Goal: Transaction & Acquisition: Obtain resource

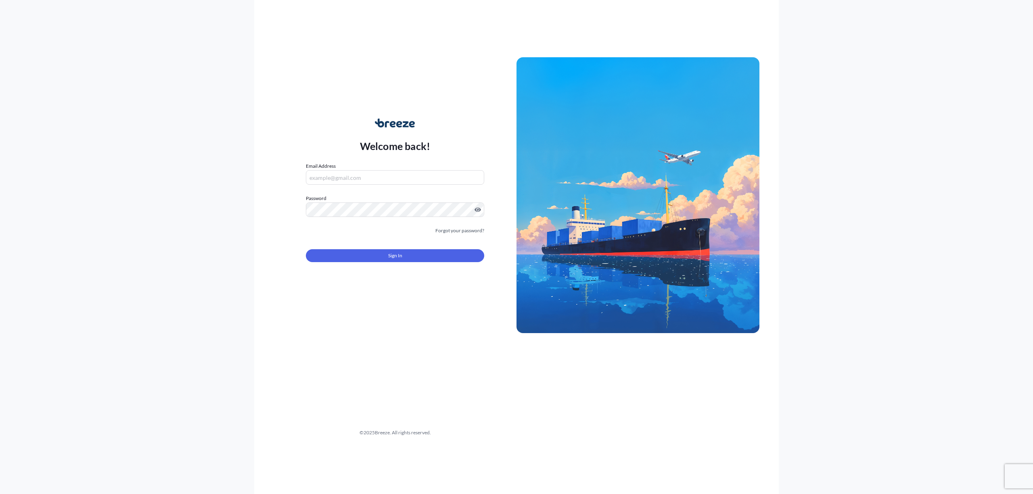
type input "[EMAIL_ADDRESS][DOMAIN_NAME]"
click at [399, 256] on span "Sign In" at bounding box center [395, 256] width 14 height 8
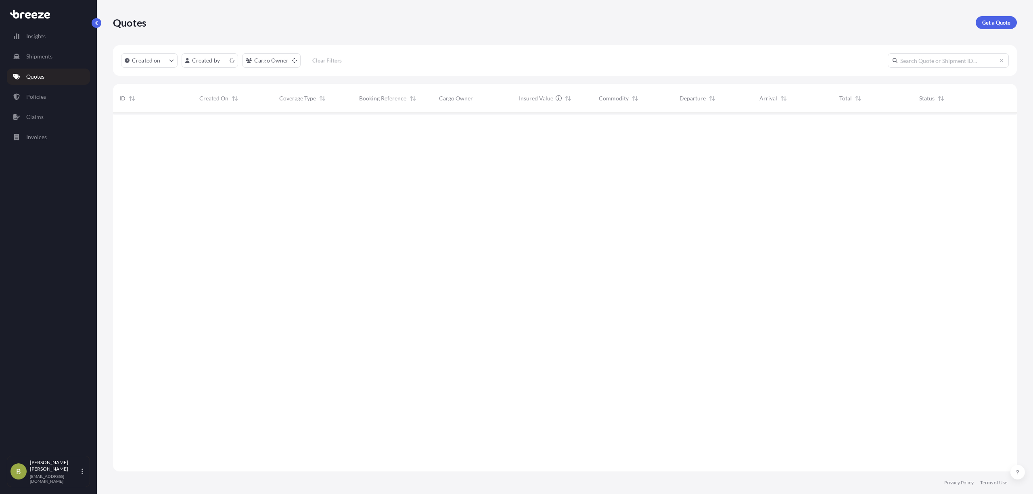
scroll to position [355, 896]
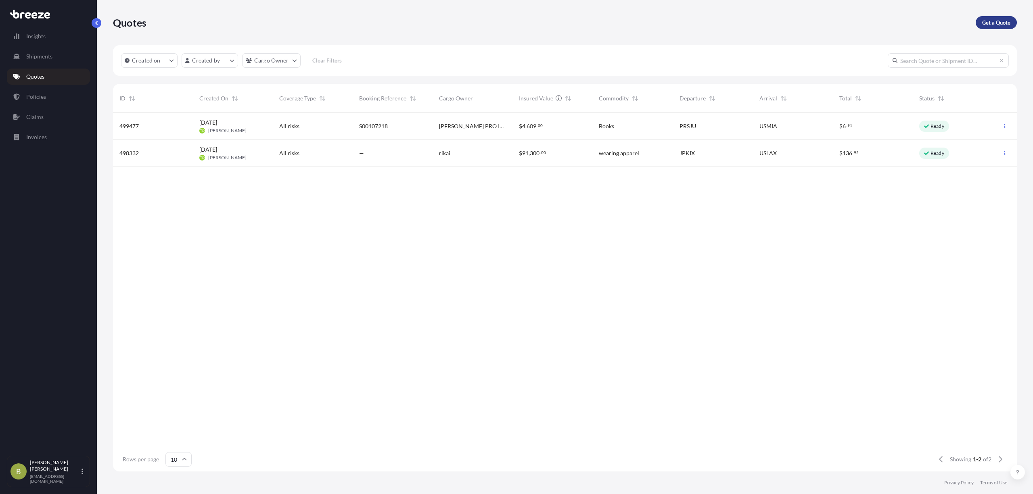
click at [988, 23] on p "Get a Quote" at bounding box center [996, 23] width 28 height 8
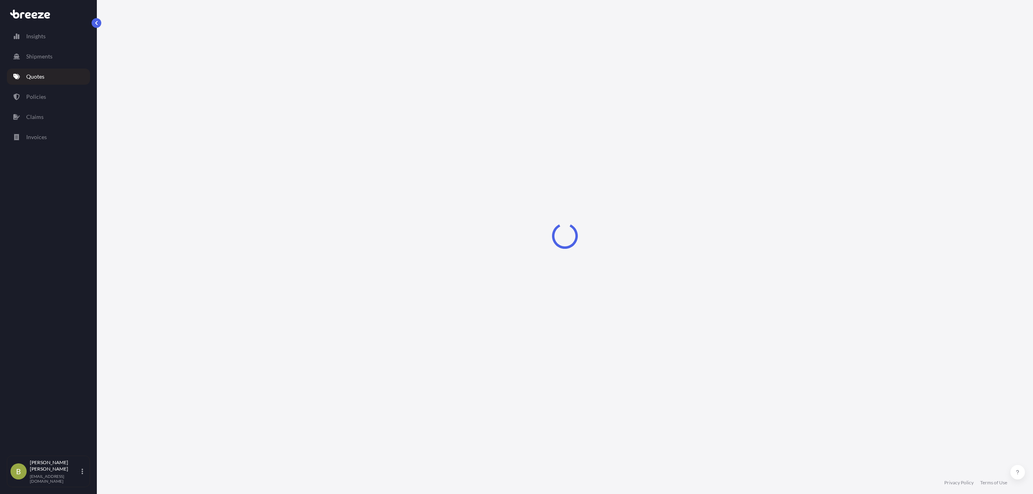
select select "Sea"
select select "1"
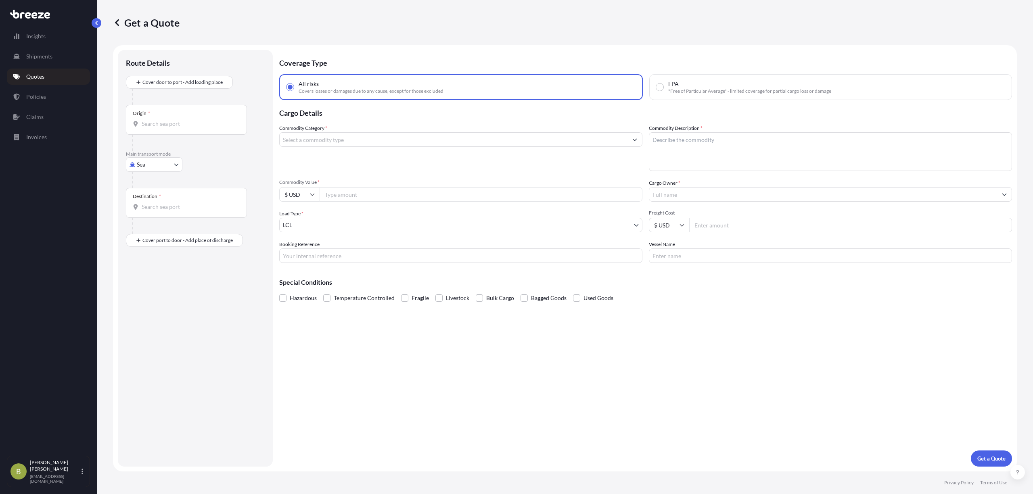
click at [161, 123] on input "Origin *" at bounding box center [189, 124] width 95 height 8
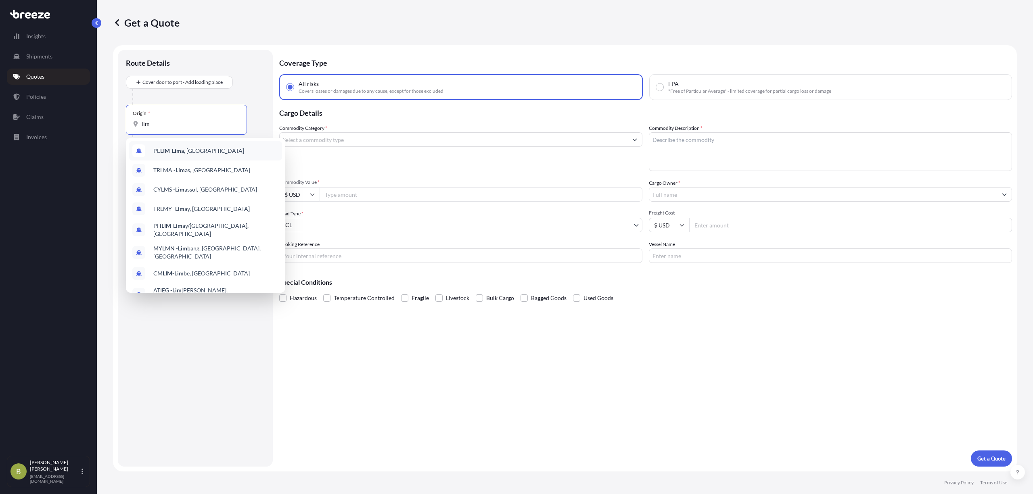
click at [167, 144] on div "[PERSON_NAME] a, [GEOGRAPHIC_DATA]" at bounding box center [205, 150] width 153 height 19
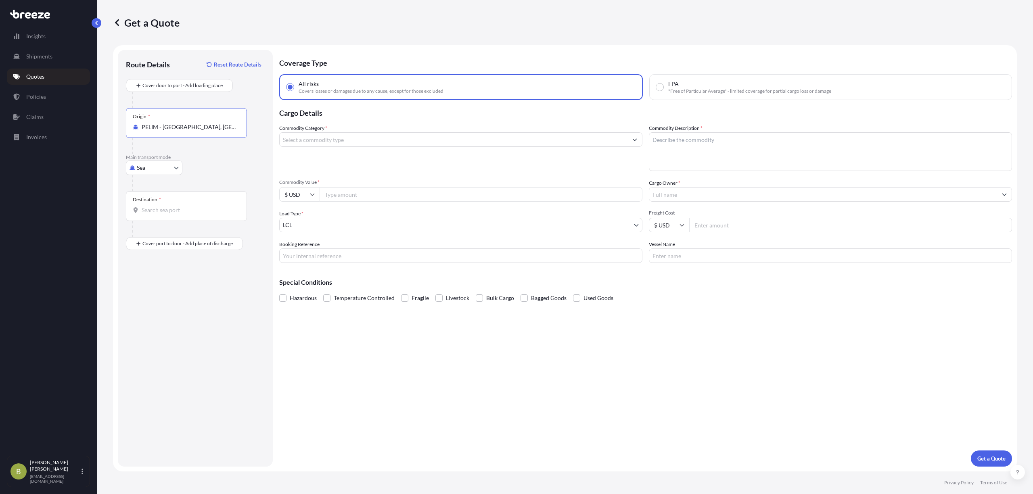
type input "PELIM - [GEOGRAPHIC_DATA], [GEOGRAPHIC_DATA]"
click at [167, 168] on body "0 options available. 10 options available. Insights Shipments Quotes Policies C…" at bounding box center [516, 247] width 1033 height 494
click at [151, 202] on div "Air" at bounding box center [154, 203] width 50 height 15
select select "Air"
click at [162, 210] on input "Destination *" at bounding box center [189, 210] width 95 height 8
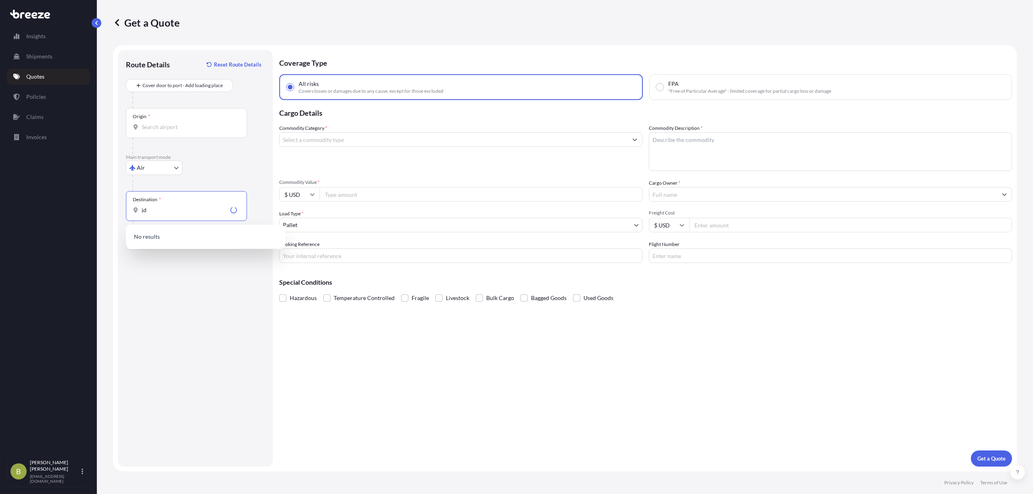
drag, startPoint x: 162, startPoint y: 209, endPoint x: 90, endPoint y: 214, distance: 72.0
click at [90, 214] on div "Insights Shipments Quotes Policies Claims Invoices B [PERSON_NAME] [EMAIL_ADDRE…" at bounding box center [516, 247] width 1033 height 494
click at [192, 238] on span "US JFK - [PERSON_NAME] Apt/[US_STATE], [GEOGRAPHIC_DATA]" at bounding box center [216, 239] width 126 height 16
type input "USJFK - [PERSON_NAME] Apt/[US_STATE], [GEOGRAPHIC_DATA]"
click at [364, 142] on input "Commodity Category *" at bounding box center [454, 139] width 348 height 15
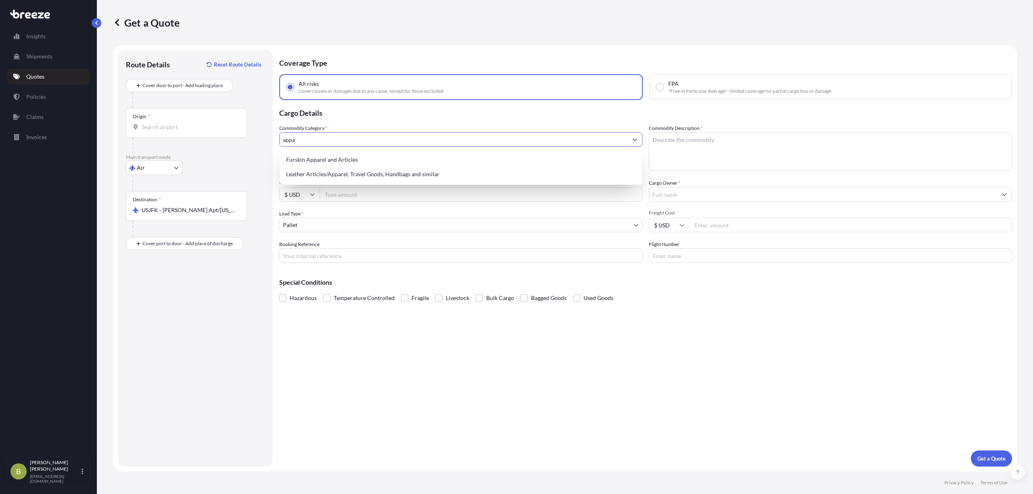
drag, startPoint x: 306, startPoint y: 138, endPoint x: 262, endPoint y: 140, distance: 43.3
click at [262, 140] on form "Route Details Reset Route Details Cover door to port - Add loading place Place …" at bounding box center [565, 258] width 904 height 427
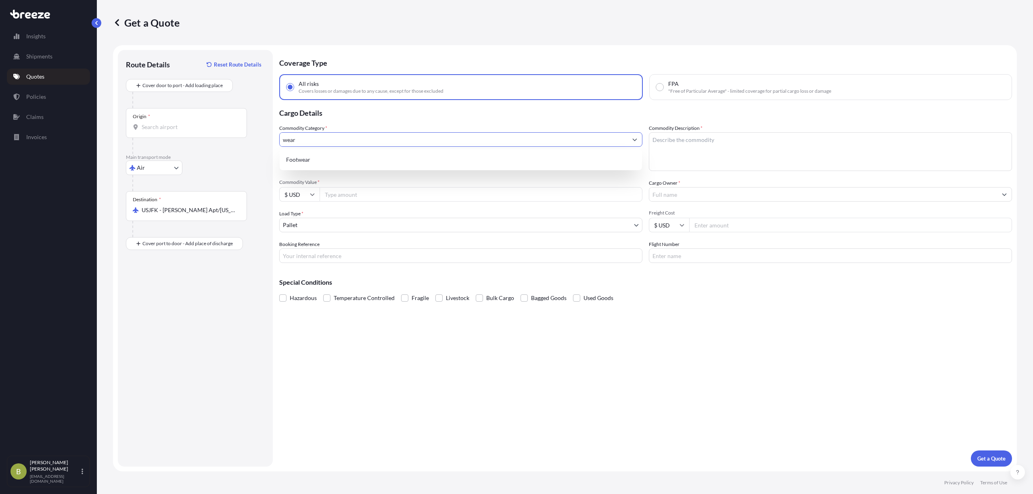
drag, startPoint x: 303, startPoint y: 141, endPoint x: 263, endPoint y: 147, distance: 40.0
click at [263, 147] on form "Route Details Reset Route Details Cover door to port - Add loading place Place …" at bounding box center [565, 258] width 904 height 427
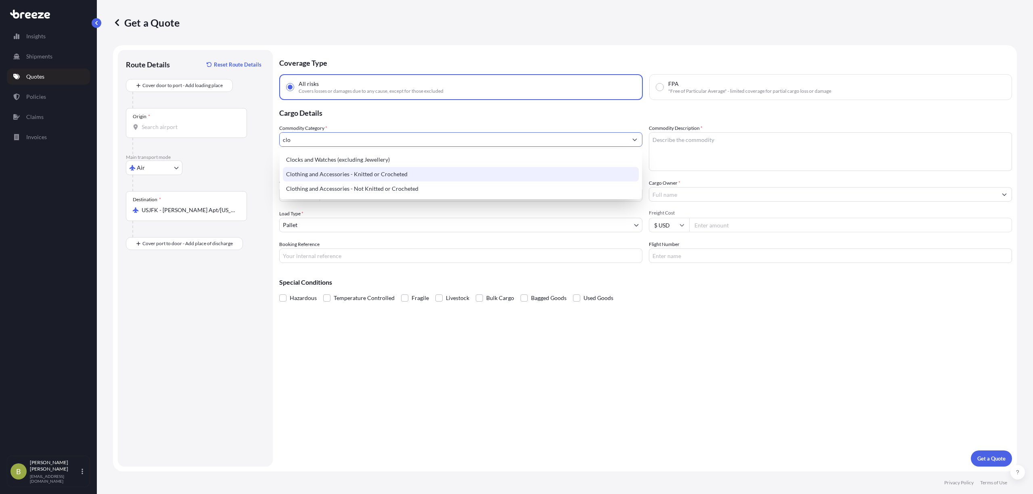
click at [351, 171] on div "Clothing and Accessories - Knitted or Crocheted" at bounding box center [461, 174] width 356 height 15
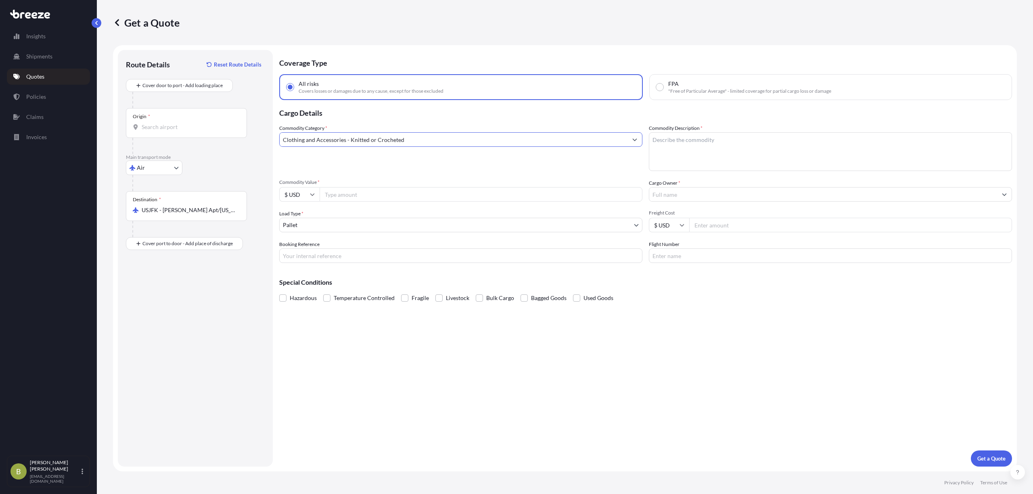
type input "Clothing and Accessories - Knitted or Crocheted"
click at [697, 149] on textarea "Commodity Description *" at bounding box center [830, 151] width 363 height 39
type textarea "Wearing Apparel"
click at [456, 189] on input "Commodity Value *" at bounding box center [481, 194] width 323 height 15
type input "17812.80"
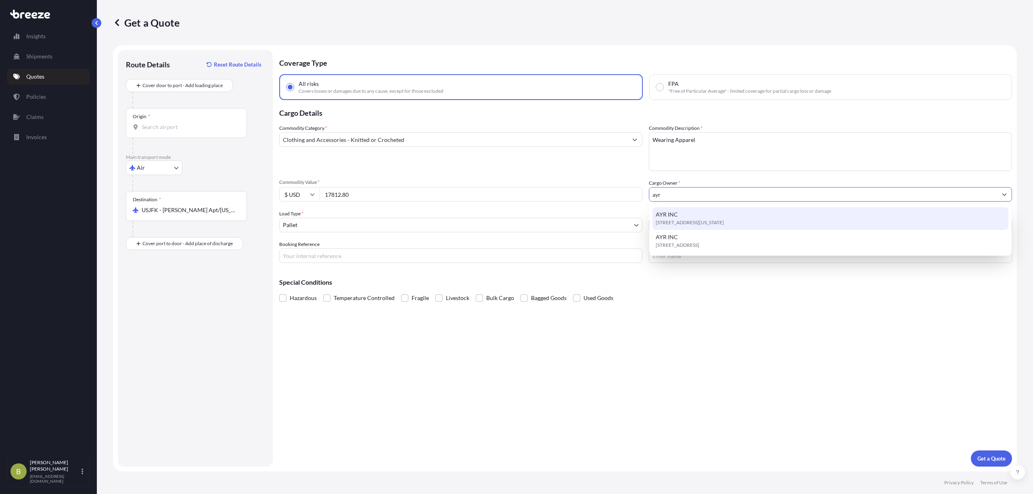
click at [725, 207] on div "AYR INC [STREET_ADDRESS][US_STATE]" at bounding box center [831, 218] width 356 height 23
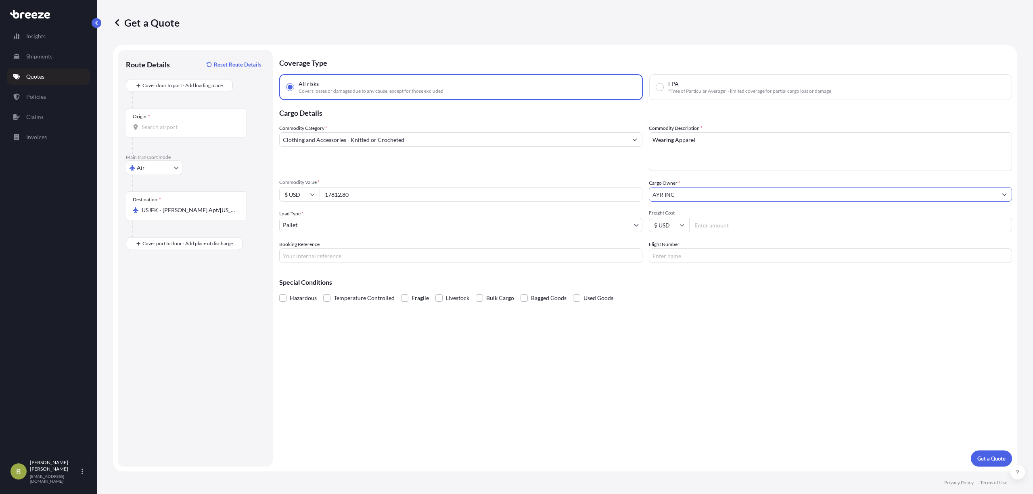
type input "AYR INC"
click at [354, 225] on body "Insights Shipments Quotes Policies Claims Invoices B [PERSON_NAME] [EMAIL_ADDRE…" at bounding box center [516, 247] width 1033 height 494
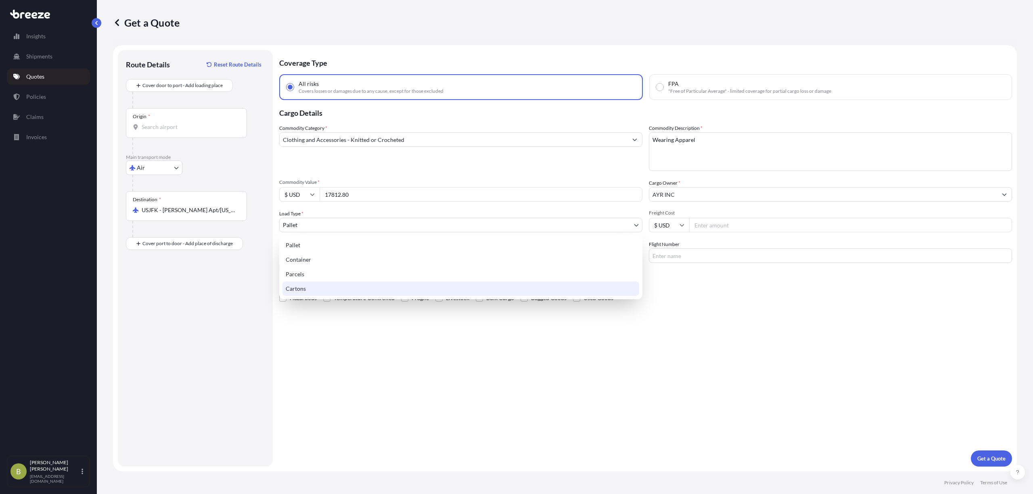
click at [300, 291] on div "Cartons" at bounding box center [461, 289] width 357 height 15
select select "4"
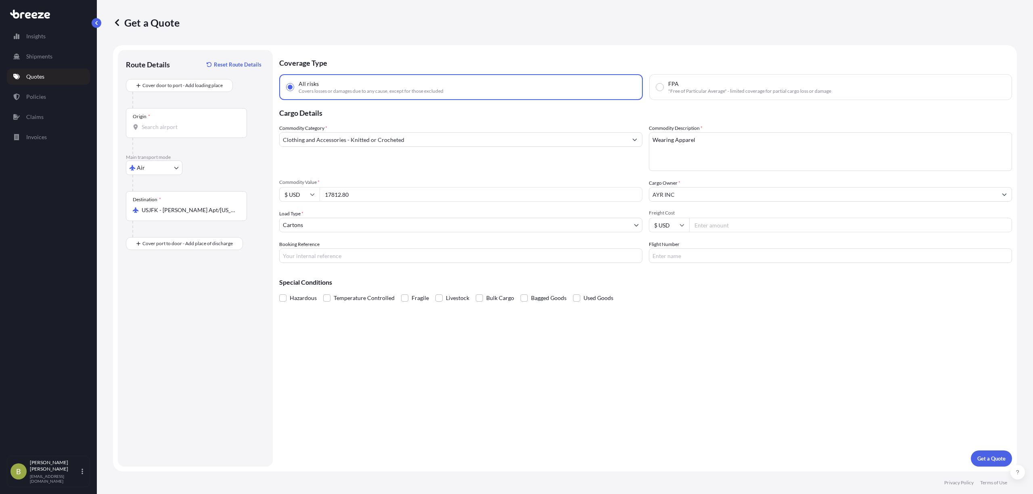
drag, startPoint x: 459, startPoint y: 195, endPoint x: 265, endPoint y: 191, distance: 193.8
click at [265, 191] on form "Route Details Reset Route Details Cover door to port - Add loading place Place …" at bounding box center [565, 258] width 904 height 427
click at [783, 230] on input "Freight Cost" at bounding box center [850, 225] width 323 height 15
type input "1730"
click at [417, 257] on input "Booking Reference" at bounding box center [460, 256] width 363 height 15
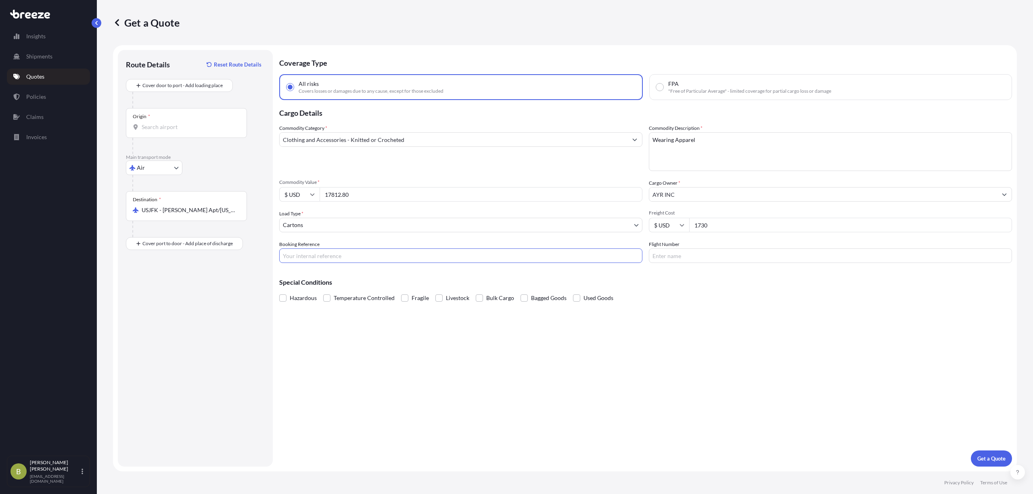
paste input "S00107162"
type input "S00107162"
click at [739, 252] on input "Flight Number" at bounding box center [830, 256] width 363 height 15
type input "2468"
click at [990, 460] on p "Get a Quote" at bounding box center [992, 459] width 28 height 8
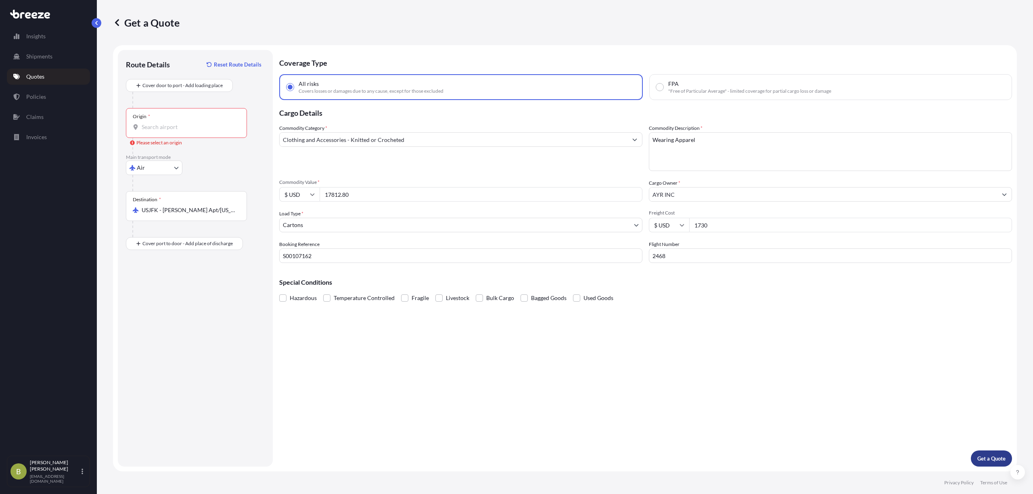
click at [990, 457] on p "Get a Quote" at bounding box center [992, 459] width 28 height 8
click at [193, 118] on div "Origin *" at bounding box center [186, 123] width 121 height 30
click at [193, 123] on input "Origin * Please select an origin" at bounding box center [189, 127] width 95 height 8
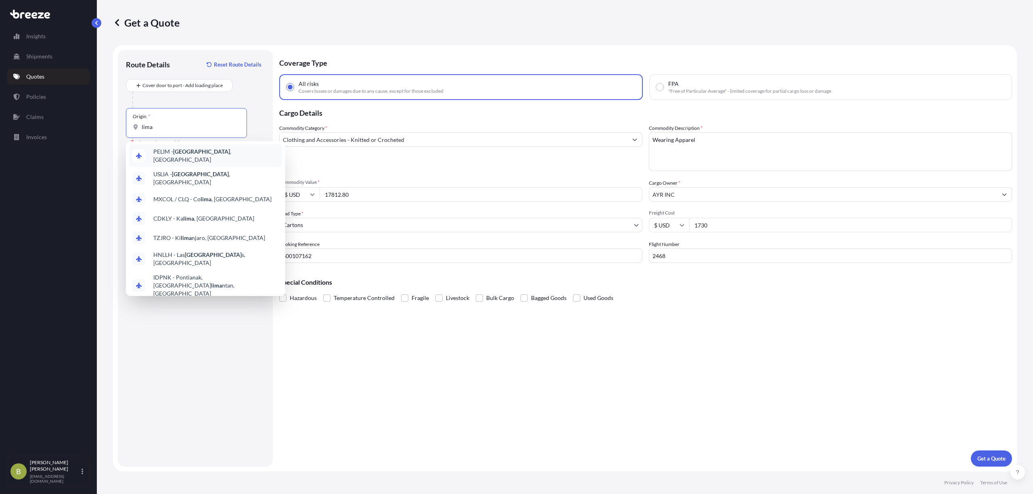
click at [153, 155] on span "PELIM - [GEOGRAPHIC_DATA] , [GEOGRAPHIC_DATA]" at bounding box center [216, 156] width 126 height 16
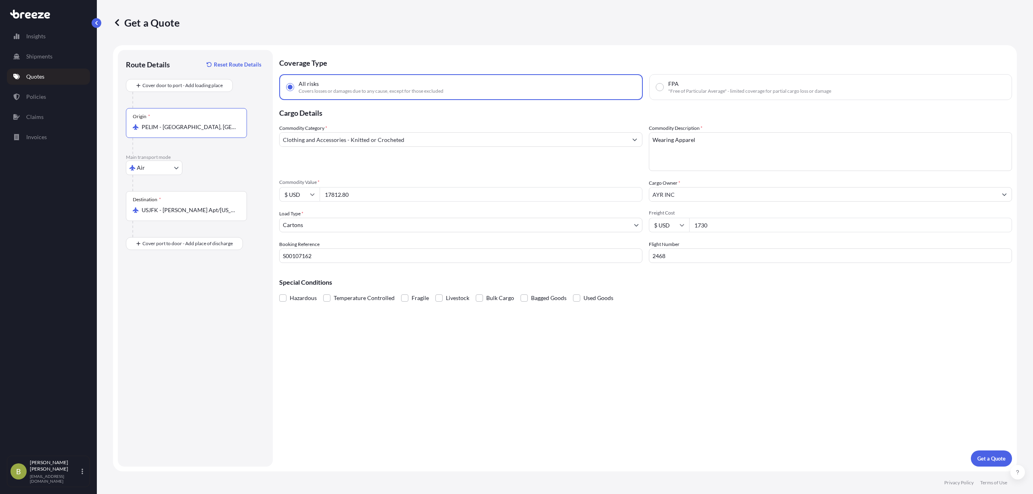
type input "PELIM - [GEOGRAPHIC_DATA], [GEOGRAPHIC_DATA]"
click at [988, 449] on div "Coverage Type All risks Covers losses or damages due to any cause, except for t…" at bounding box center [645, 258] width 733 height 417
click at [989, 451] on button "Get a Quote" at bounding box center [991, 459] width 41 height 16
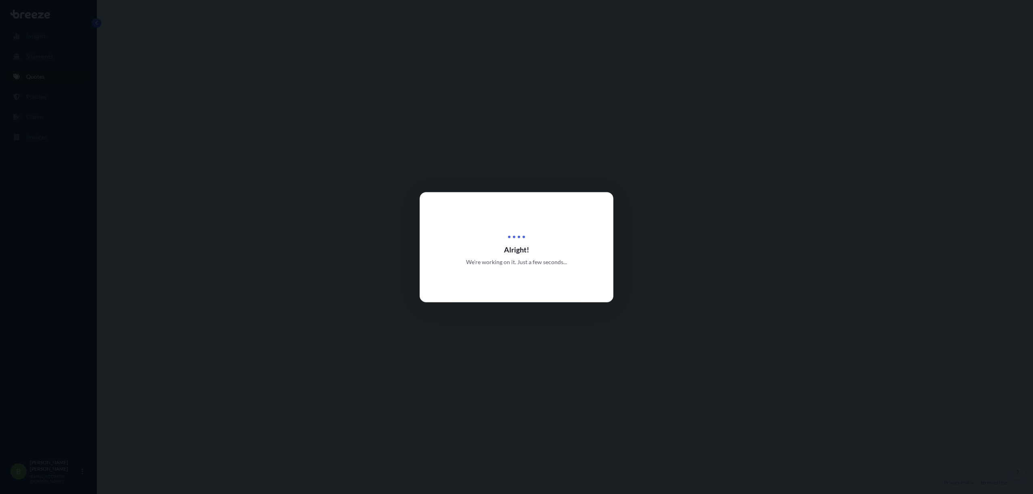
select select "Air"
select select "4"
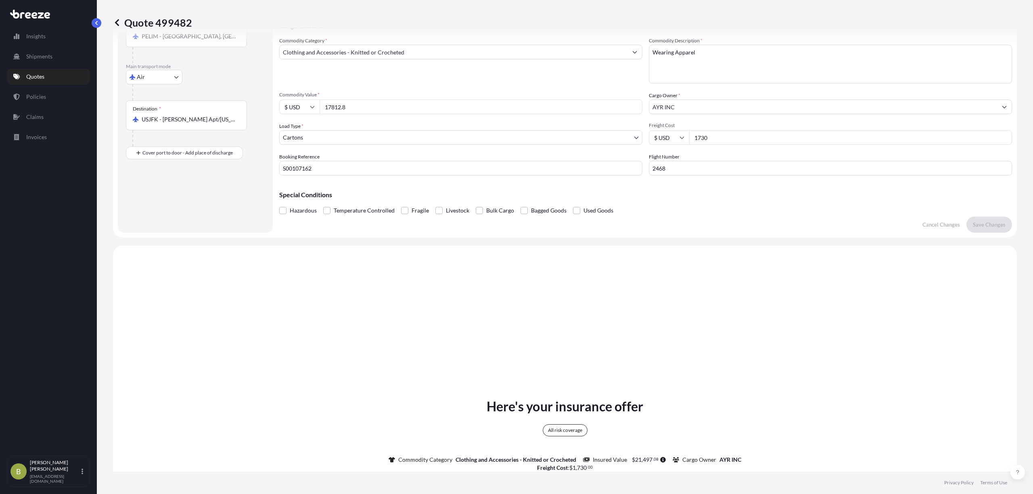
scroll to position [410, 0]
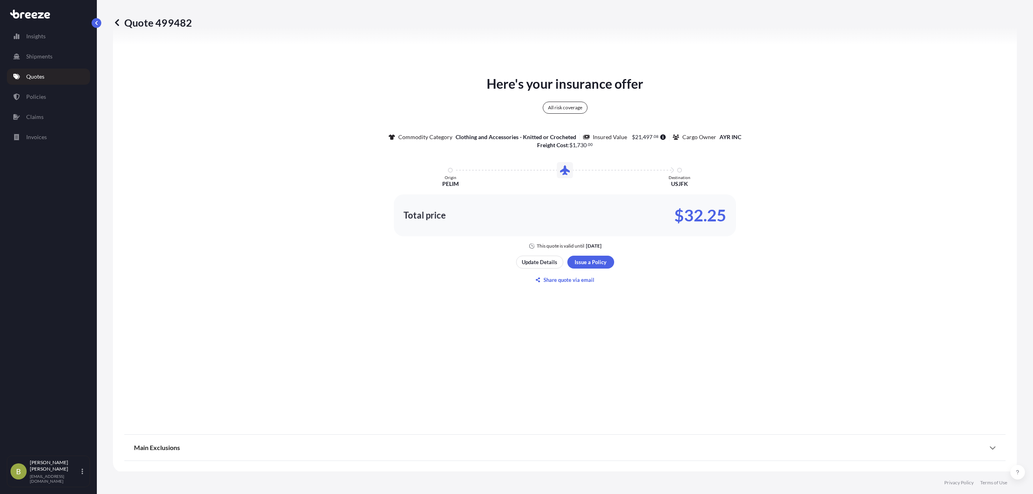
click at [42, 78] on p "Quotes" at bounding box center [35, 77] width 18 height 8
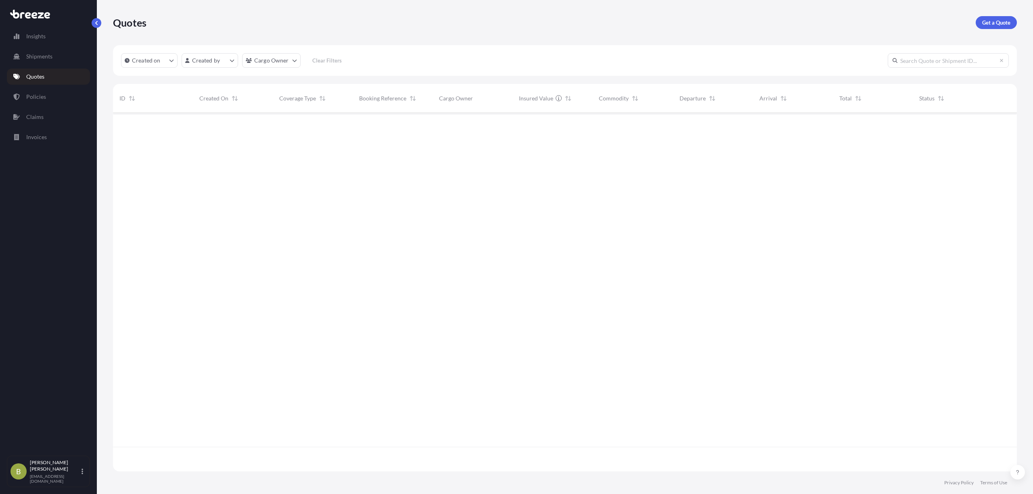
scroll to position [355, 896]
